Goal: Task Accomplishment & Management: Use online tool/utility

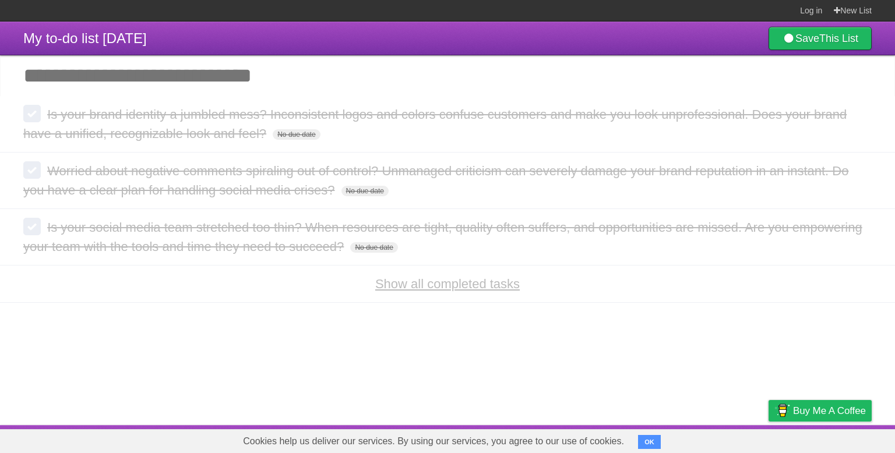
click at [457, 290] on link "Show all completed tasks" at bounding box center [447, 284] width 145 height 15
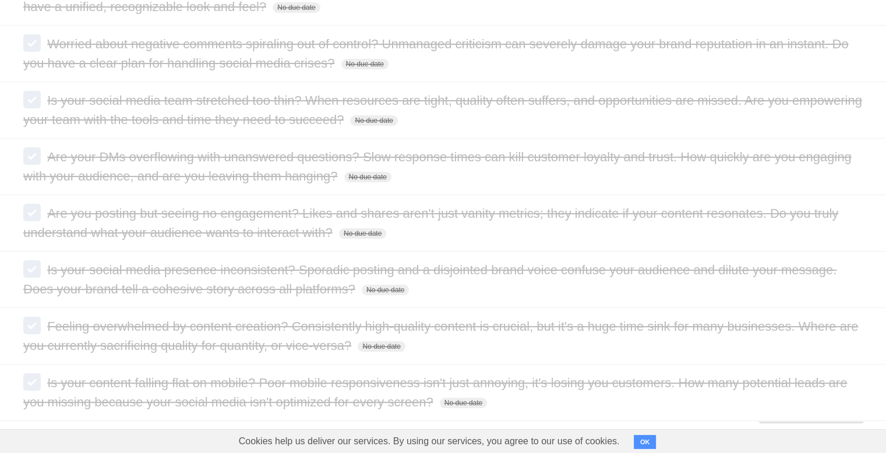
scroll to position [135, 0]
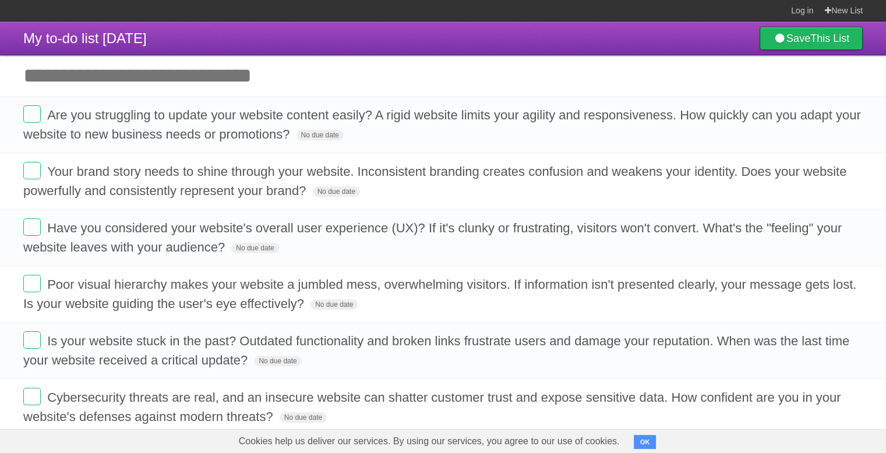
click at [602, 80] on input "Add another task" at bounding box center [443, 75] width 886 height 41
drag, startPoint x: 492, startPoint y: 278, endPoint x: 376, endPoint y: 73, distance: 235.6
click at [376, 73] on input "Add another task" at bounding box center [443, 75] width 886 height 41
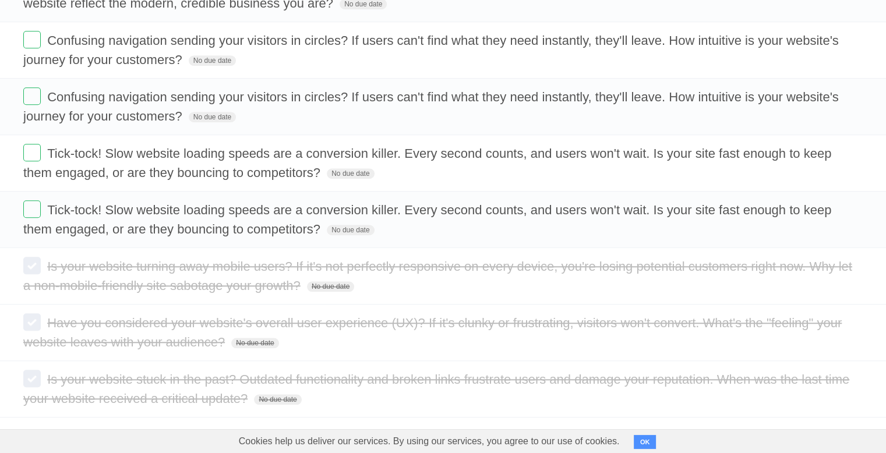
scroll to position [960, 0]
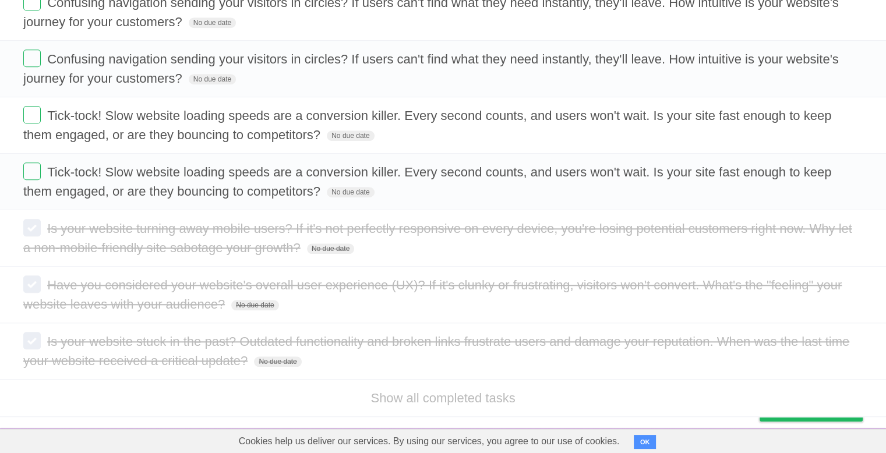
click at [455, 402] on li "Show all completed tasks" at bounding box center [443, 398] width 886 height 38
click at [457, 397] on link "Show all completed tasks" at bounding box center [443, 398] width 145 height 15
click at [467, 394] on link "Show all completed tasks" at bounding box center [443, 398] width 145 height 15
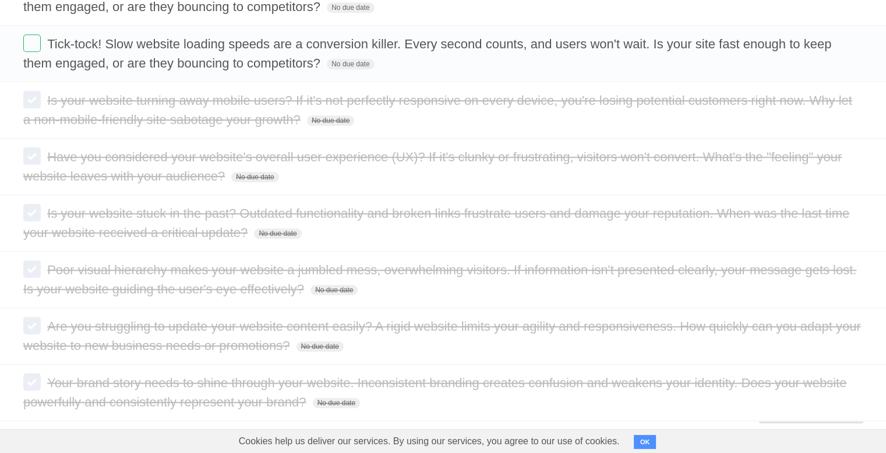
scroll to position [1092, 0]
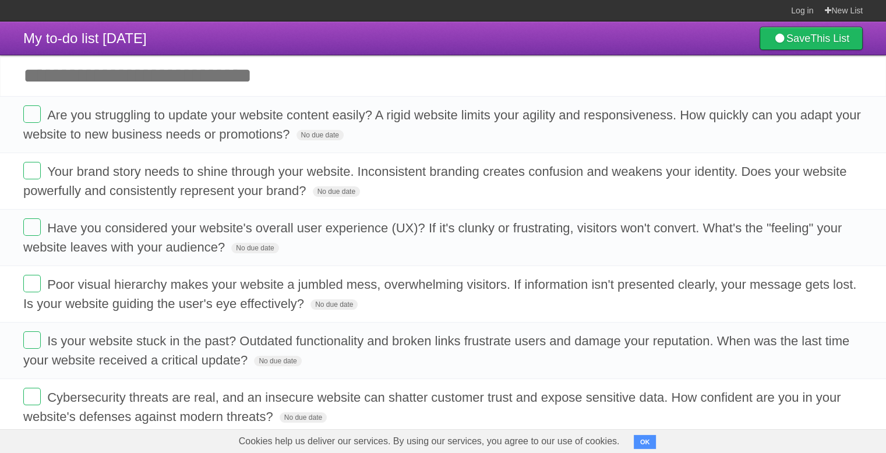
click at [385, 50] on header "My to-do list 07/14/2025 Save This List" at bounding box center [443, 39] width 886 height 34
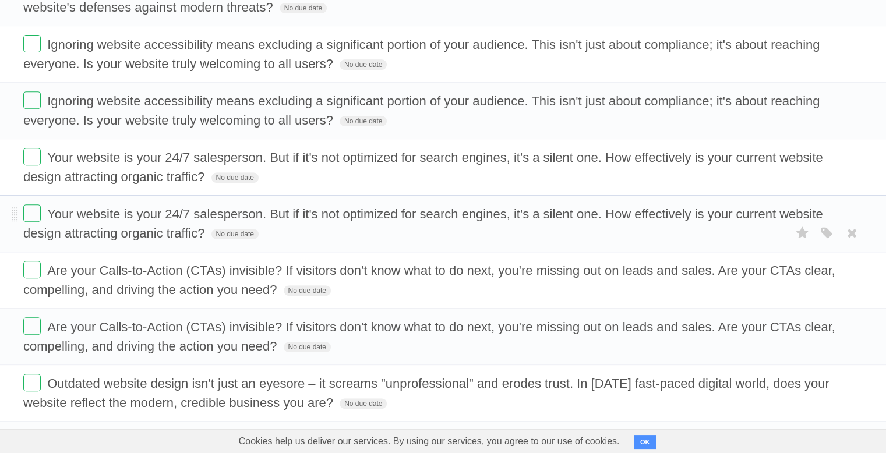
scroll to position [960, 0]
